Goal: Transaction & Acquisition: Purchase product/service

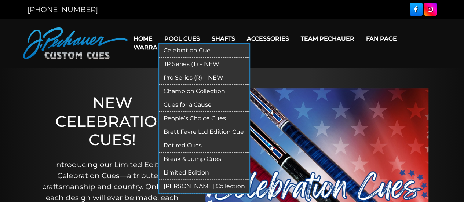
click at [179, 75] on link "Pro Series (R) – NEW" at bounding box center [204, 78] width 90 height 14
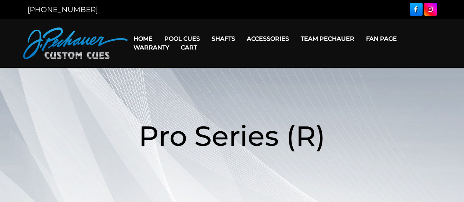
scroll to position [177, 0]
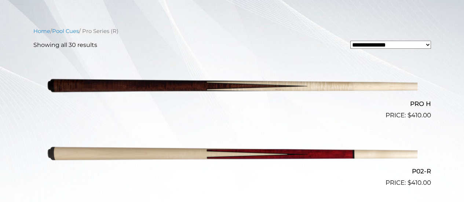
click at [325, 87] on img at bounding box center [232, 86] width 371 height 62
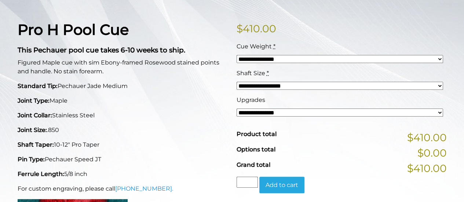
scroll to position [170, 0]
